Goal: Transaction & Acquisition: Purchase product/service

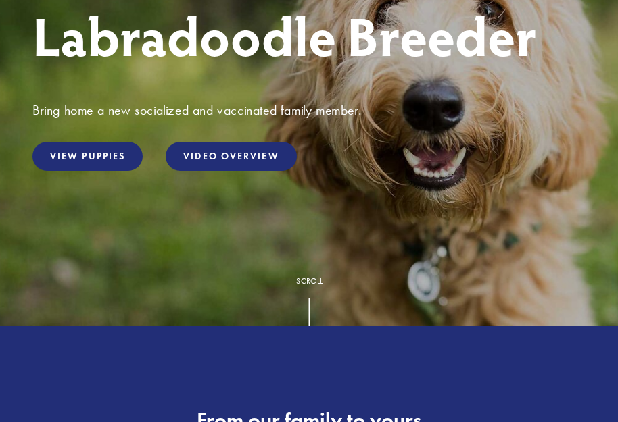
scroll to position [270, 0]
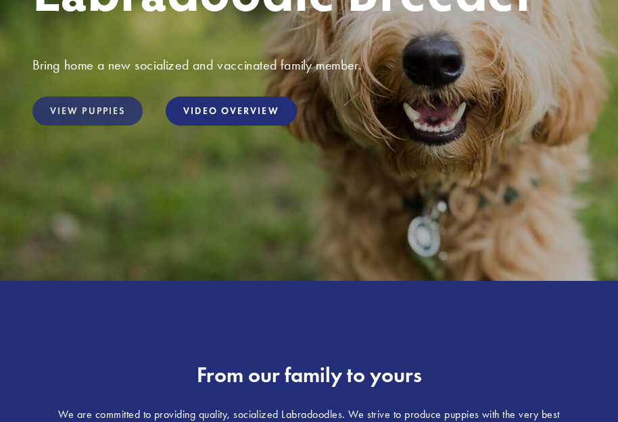
click at [83, 104] on link "View Puppies" at bounding box center [87, 111] width 110 height 29
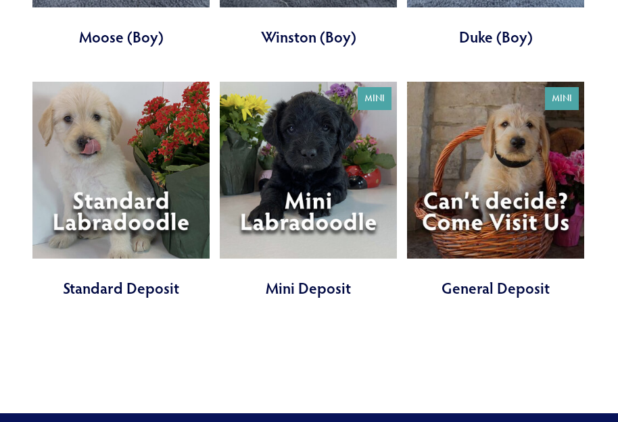
scroll to position [3514, 0]
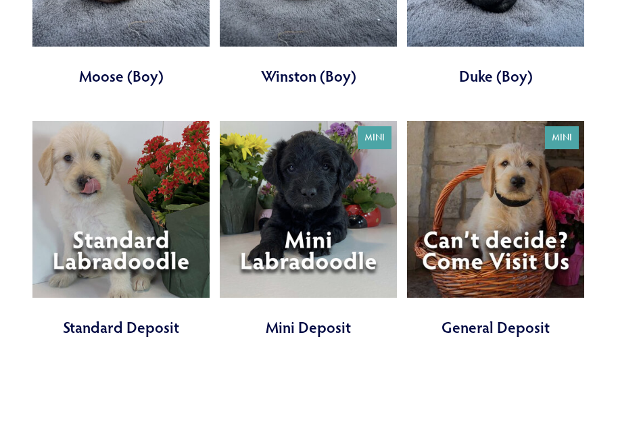
click at [310, 193] on link at bounding box center [308, 230] width 177 height 218
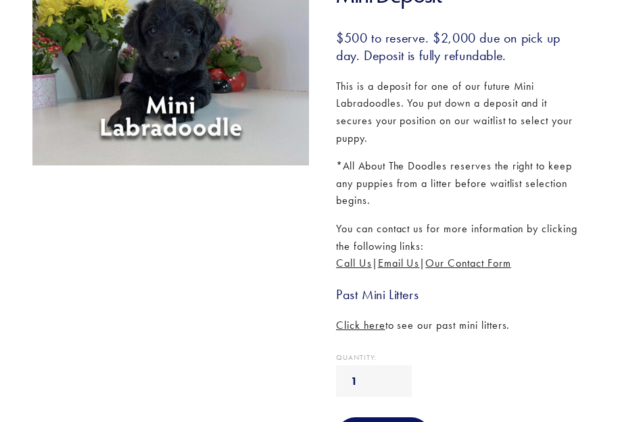
scroll to position [203, 0]
